Goal: Task Accomplishment & Management: Use online tool/utility

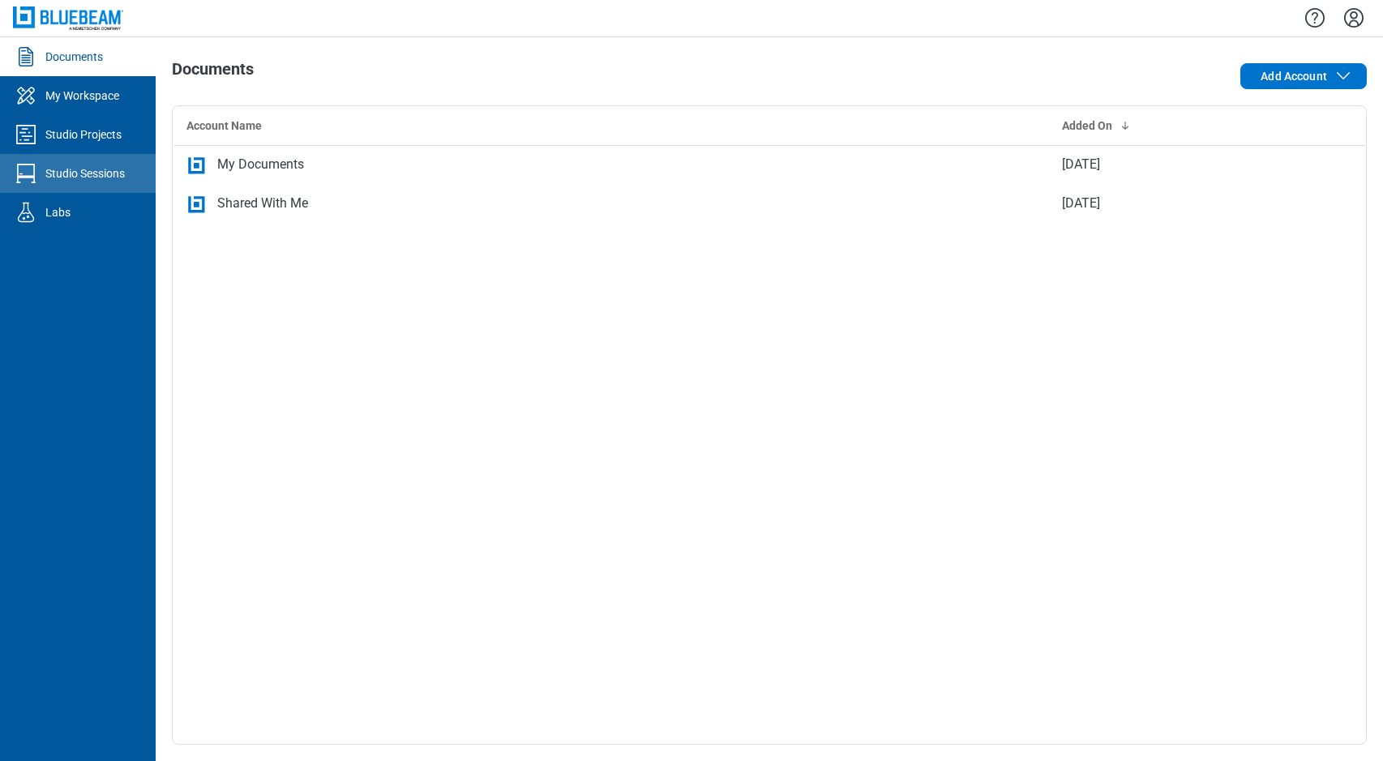
click at [108, 178] on div "Studio Sessions" at bounding box center [84, 173] width 79 height 16
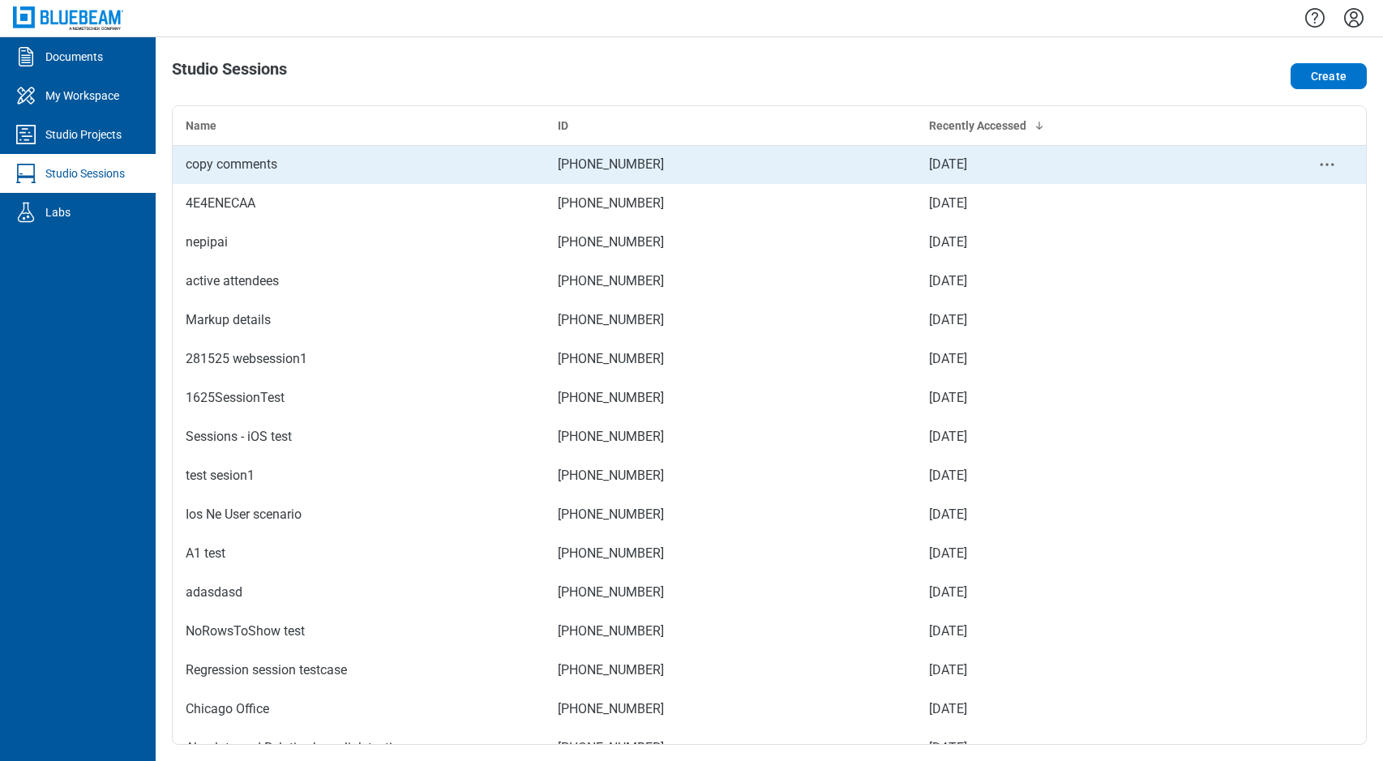
click at [263, 162] on div "copy comments" at bounding box center [359, 164] width 346 height 19
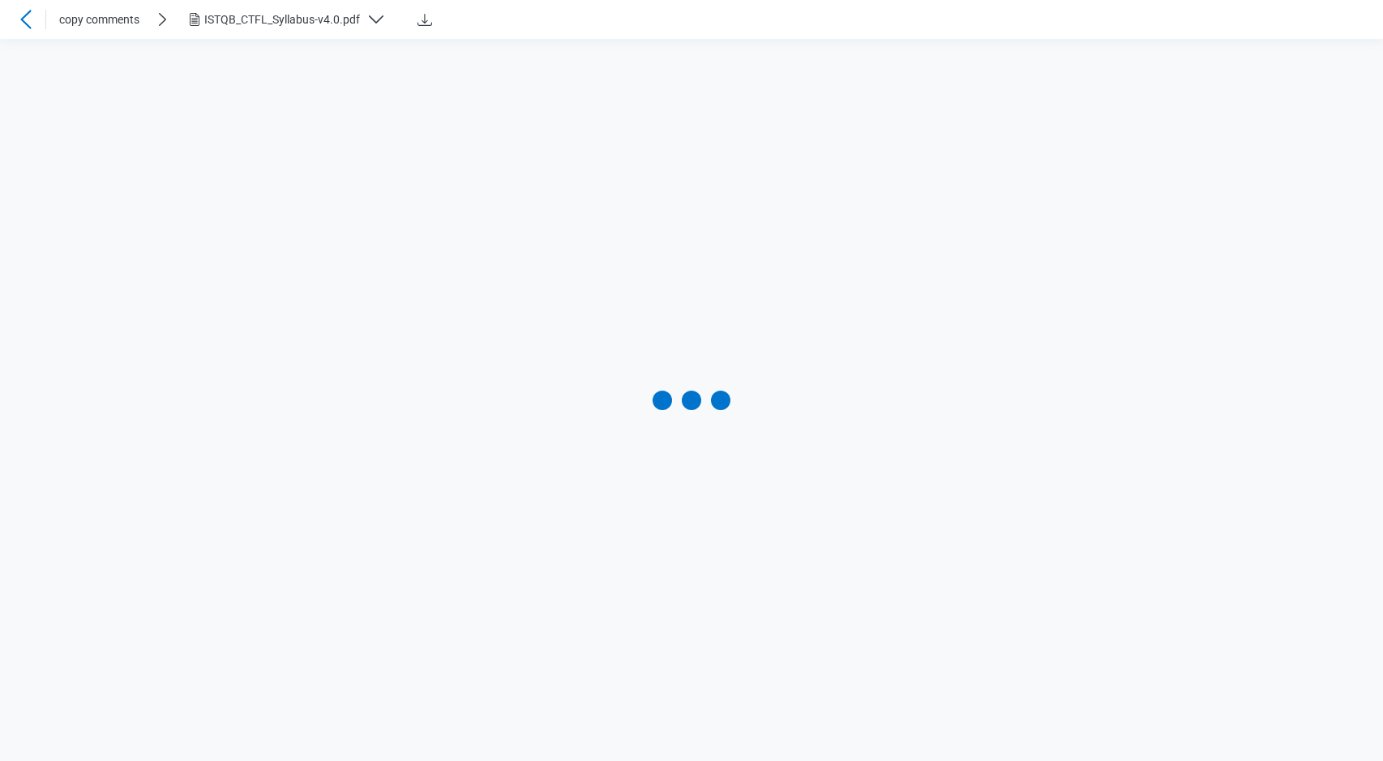
click at [340, 23] on div "ISTQB_CTFL_Syllabus-v4.0.pdf" at bounding box center [282, 19] width 156 height 16
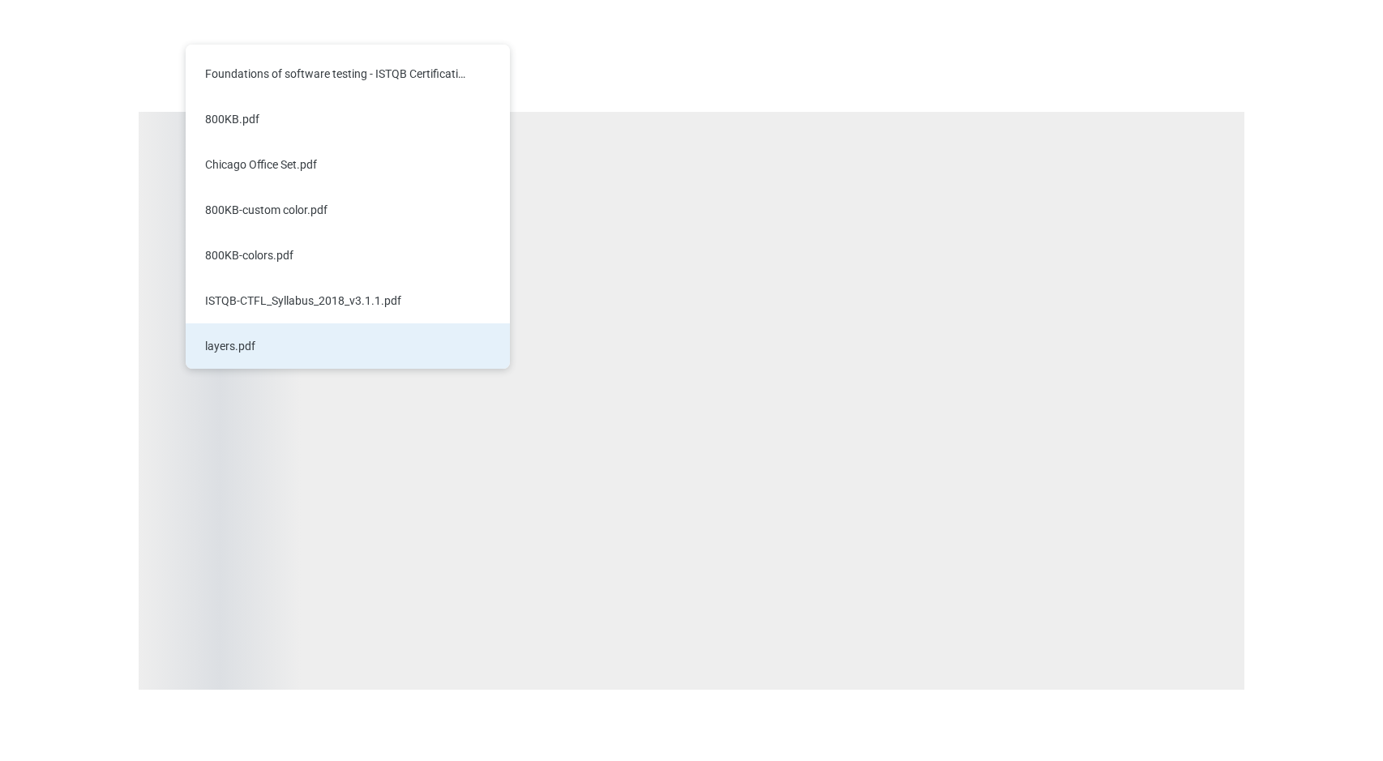
click at [241, 350] on div "layers.pdf" at bounding box center [338, 346] width 266 height 16
